Goal: Information Seeking & Learning: Learn about a topic

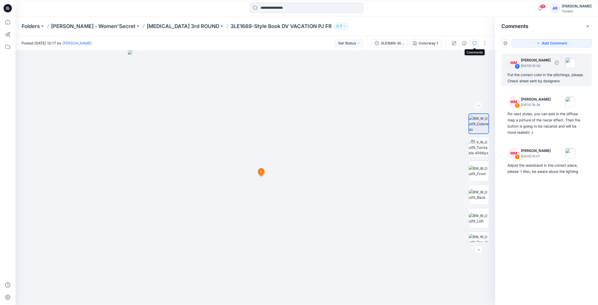
click at [562, 74] on div "Put the correct color in the stitchings, please. Check sheet sent by designers" at bounding box center [546, 78] width 78 height 12
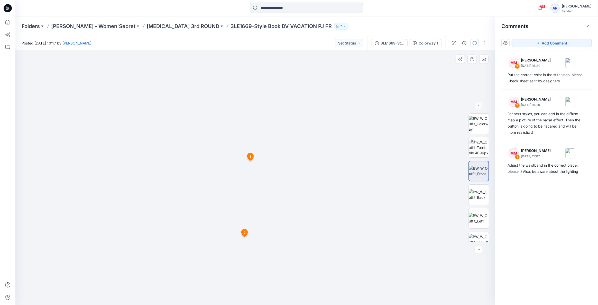
drag, startPoint x: 265, startPoint y: 100, endPoint x: 253, endPoint y: 230, distance: 130.8
click at [243, 177] on span "3" at bounding box center [242, 176] width 2 height 5
drag, startPoint x: 261, startPoint y: 146, endPoint x: 262, endPoint y: 218, distance: 71.7
drag, startPoint x: 259, startPoint y: 179, endPoint x: 249, endPoint y: 314, distance: 136.0
click at [230, 255] on icon at bounding box center [231, 253] width 6 height 7
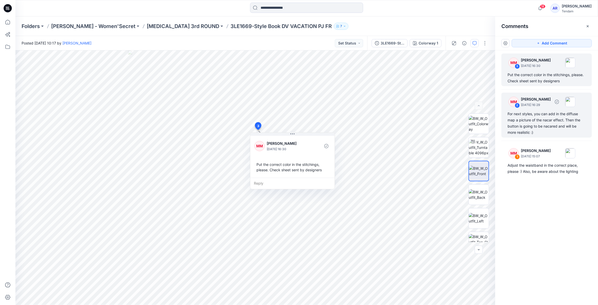
click at [542, 115] on div "For next styles, you can add in the diffuse map a picture of the nacar effect. …" at bounding box center [546, 123] width 78 height 25
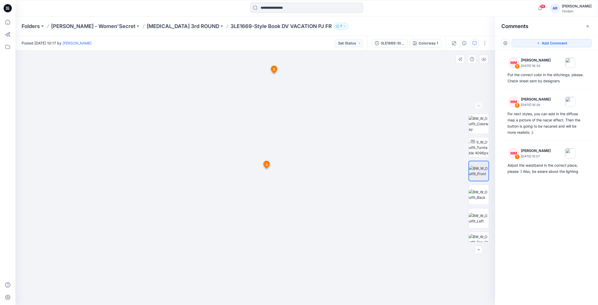
drag, startPoint x: 257, startPoint y: 161, endPoint x: 265, endPoint y: 243, distance: 82.9
click at [267, 171] on span "2" at bounding box center [268, 171] width 2 height 5
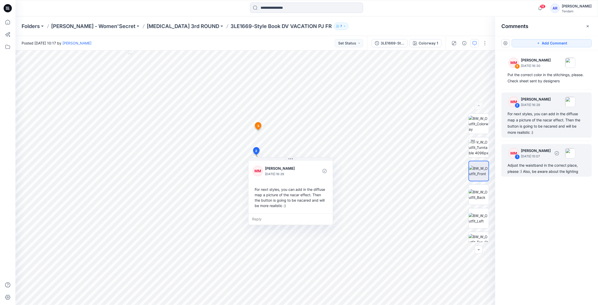
click at [550, 172] on div "Adjust the waistband in the correct place, please :) Also, be aware about the l…" at bounding box center [546, 168] width 78 height 12
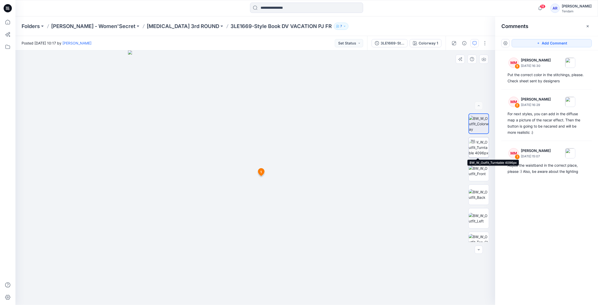
click at [481, 142] on img at bounding box center [479, 147] width 20 height 16
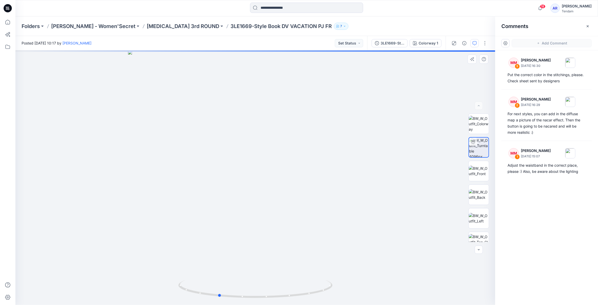
drag, startPoint x: 294, startPoint y: 296, endPoint x: 258, endPoint y: 300, distance: 36.4
click at [257, 300] on div at bounding box center [255, 177] width 480 height 254
drag, startPoint x: 310, startPoint y: 210, endPoint x: 247, endPoint y: 233, distance: 67.0
drag, startPoint x: 247, startPoint y: 233, endPoint x: 248, endPoint y: 253, distance: 20.6
click at [248, 253] on div at bounding box center [255, 177] width 480 height 254
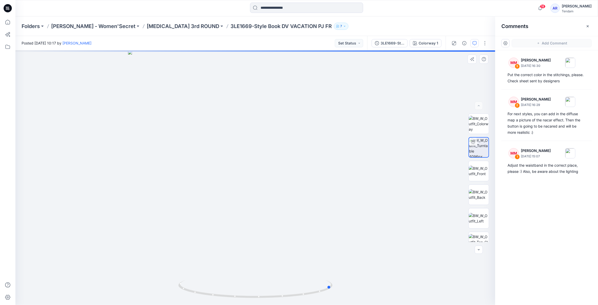
drag, startPoint x: 219, startPoint y: 248, endPoint x: 234, endPoint y: 244, distance: 15.3
drag, startPoint x: 234, startPoint y: 244, endPoint x: 198, endPoint y: 262, distance: 39.7
click at [198, 262] on div at bounding box center [255, 177] width 480 height 254
drag, startPoint x: 219, startPoint y: 253, endPoint x: 225, endPoint y: 255, distance: 6.4
drag, startPoint x: 225, startPoint y: 255, endPoint x: 257, endPoint y: 271, distance: 36.3
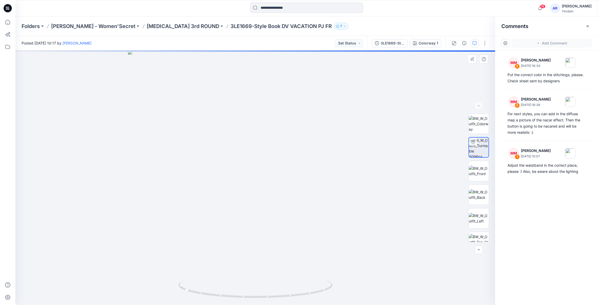
click at [257, 271] on div at bounding box center [255, 177] width 480 height 254
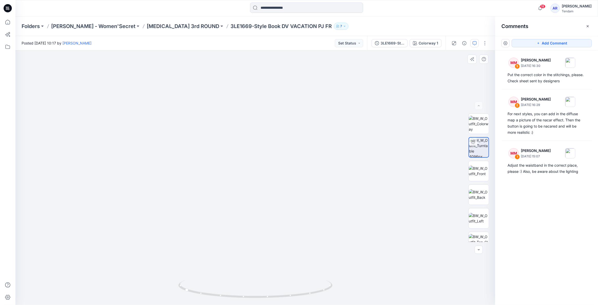
drag, startPoint x: 126, startPoint y: 235, endPoint x: 126, endPoint y: 189, distance: 46.5
drag, startPoint x: 154, startPoint y: 249, endPoint x: 196, endPoint y: 245, distance: 42.0
drag, startPoint x: 195, startPoint y: 290, endPoint x: 236, endPoint y: 289, distance: 40.9
click at [236, 289] on icon at bounding box center [255, 289] width 155 height 19
drag, startPoint x: 225, startPoint y: 294, endPoint x: 251, endPoint y: 293, distance: 26.5
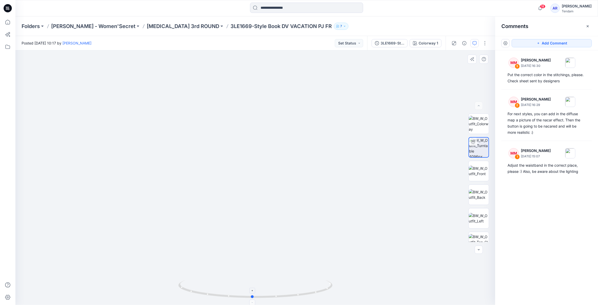
click at [251, 293] on icon at bounding box center [255, 289] width 155 height 19
click at [264, 292] on icon at bounding box center [255, 289] width 155 height 19
drag, startPoint x: 264, startPoint y: 295, endPoint x: 260, endPoint y: 293, distance: 4.1
click at [260, 293] on icon at bounding box center [255, 289] width 155 height 19
drag, startPoint x: 259, startPoint y: 293, endPoint x: 262, endPoint y: 293, distance: 2.9
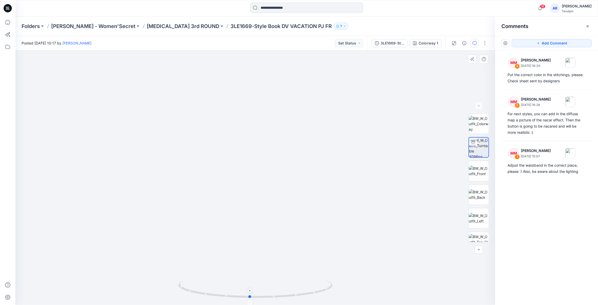
click at [262, 293] on icon at bounding box center [255, 289] width 155 height 19
drag, startPoint x: 263, startPoint y: 293, endPoint x: 266, endPoint y: 293, distance: 3.6
click at [266, 293] on icon at bounding box center [255, 289] width 155 height 19
click at [248, 293] on icon at bounding box center [255, 289] width 155 height 19
drag, startPoint x: 241, startPoint y: 294, endPoint x: 256, endPoint y: 294, distance: 15.4
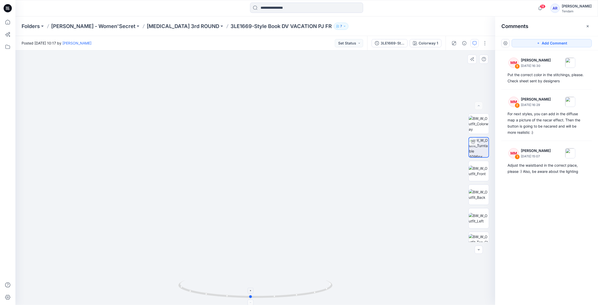
click at [256, 294] on icon at bounding box center [255, 289] width 155 height 19
click at [309, 178] on img at bounding box center [256, 155] width 320 height 300
drag, startPoint x: 360, startPoint y: 184, endPoint x: 326, endPoint y: 186, distance: 33.7
click at [568, 194] on div "MM 3 [PERSON_NAME] [DATE] 16:30 Put the correct color in the stitchings, please…" at bounding box center [546, 167] width 103 height 235
click at [556, 213] on div "MM 3 [PERSON_NAME] [DATE] 16:30 Put the correct color in the stitchings, please…" at bounding box center [546, 167] width 103 height 235
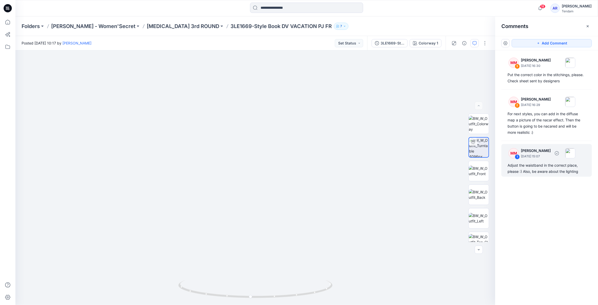
click at [555, 165] on div "Adjust the waistband in the correct place, please :) Also, be aware about the l…" at bounding box center [546, 168] width 78 height 12
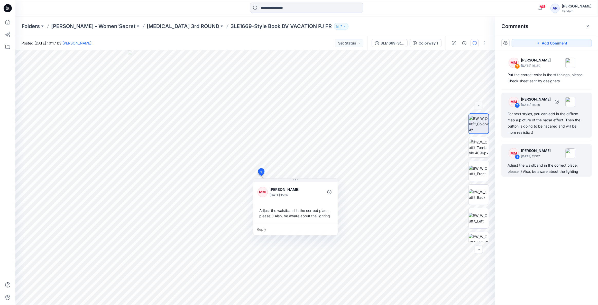
click at [545, 115] on div "For next styles, you can add in the diffuse map a picture of the nacar effect. …" at bounding box center [546, 123] width 78 height 25
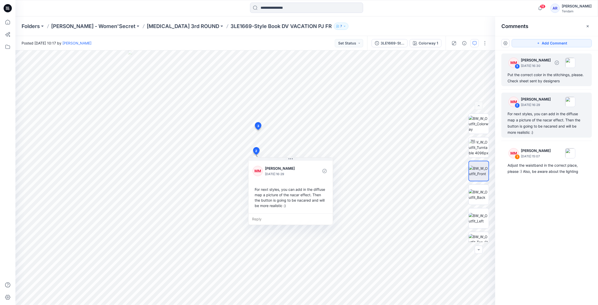
click at [540, 79] on div "Put the correct color in the stitchings, please. Check sheet sent by designers" at bounding box center [546, 78] width 78 height 12
